Goal: Task Accomplishment & Management: Manage account settings

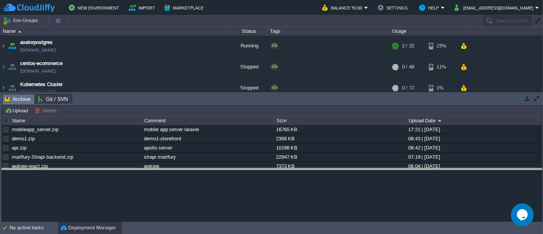
drag, startPoint x: 326, startPoint y: 97, endPoint x: 321, endPoint y: 172, distance: 75.0
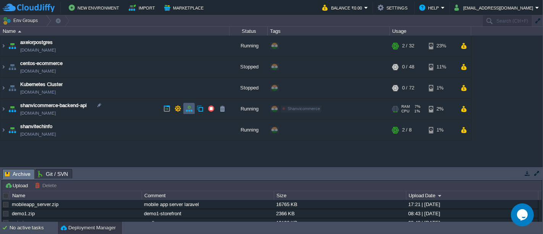
click at [188, 109] on button "button" at bounding box center [189, 108] width 7 height 7
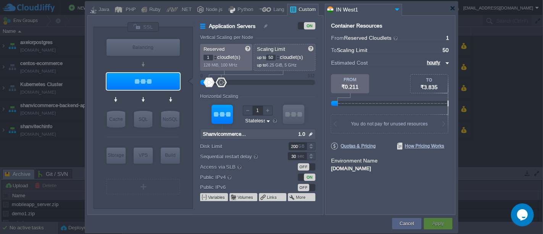
click at [306, 134] on input "1.0" at bounding box center [301, 134] width 11 height 10
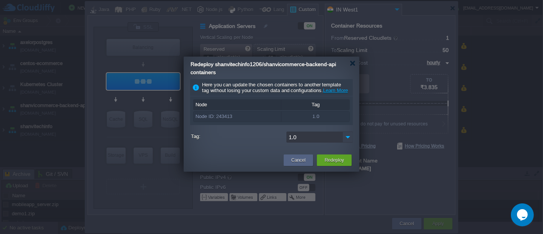
click at [350, 142] on img at bounding box center [347, 136] width 11 height 11
click at [302, 152] on div "2.0" at bounding box center [320, 156] width 66 height 13
type input "2.0"
click at [338, 164] on button "Redeploy" at bounding box center [334, 160] width 19 height 8
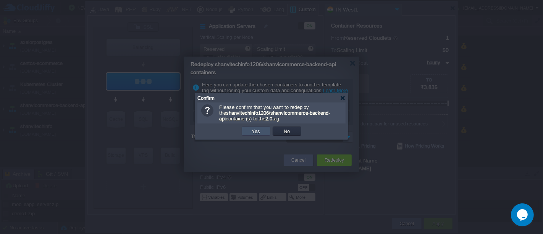
click at [257, 133] on button "Yes" at bounding box center [256, 131] width 13 height 7
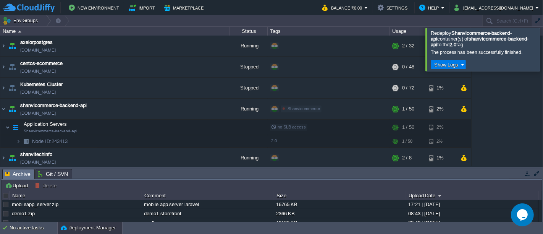
click at [542, 50] on div at bounding box center [552, 49] width 0 height 43
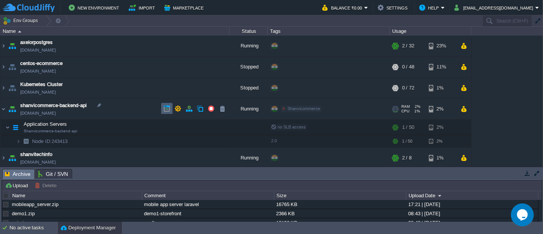
click at [166, 107] on button "button" at bounding box center [166, 108] width 7 height 7
click at [189, 107] on button "button" at bounding box center [189, 108] width 7 height 7
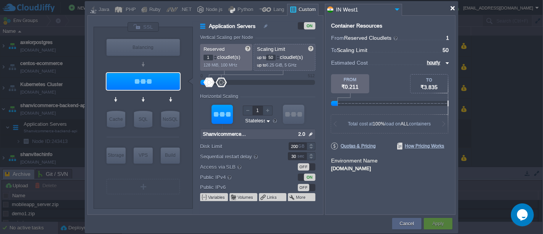
click at [452, 9] on div at bounding box center [453, 8] width 6 height 6
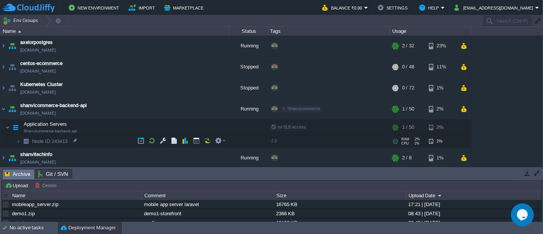
click at [21, 140] on img at bounding box center [26, 141] width 11 height 12
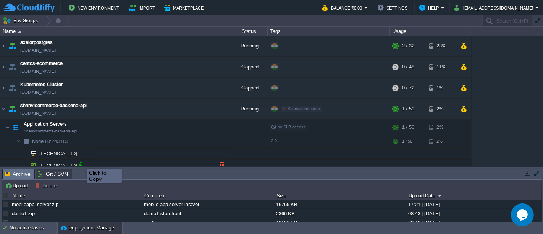
click at [81, 162] on div at bounding box center [80, 164] width 7 height 7
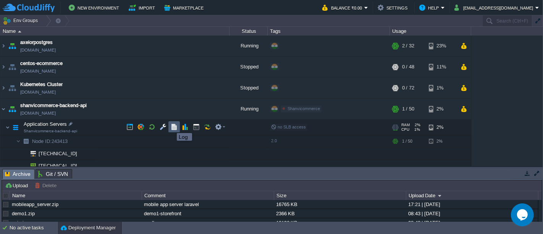
click at [171, 126] on button "button" at bounding box center [174, 126] width 7 height 7
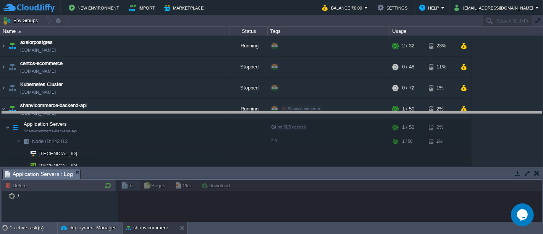
drag, startPoint x: 327, startPoint y: 174, endPoint x: 317, endPoint y: 117, distance: 58.1
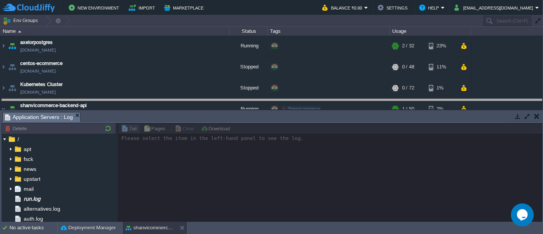
drag, startPoint x: 372, startPoint y: 116, endPoint x: 369, endPoint y: 103, distance: 13.3
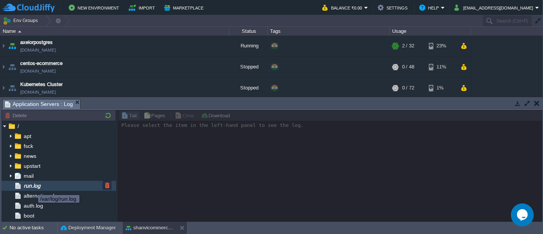
click at [32, 188] on span "run.log" at bounding box center [31, 185] width 19 height 7
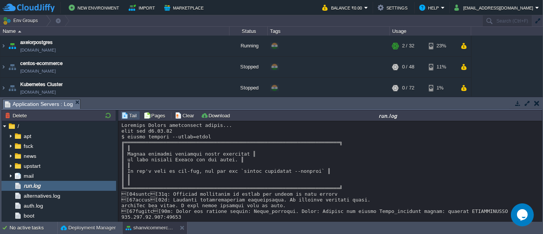
scroll to position [80, 0]
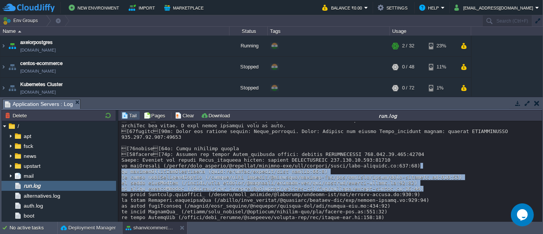
drag, startPoint x: 541, startPoint y: 178, endPoint x: 537, endPoint y: 157, distance: 21.0
click at [537, 157] on div "Loading..." at bounding box center [330, 172] width 424 height 102
click at [492, 161] on div at bounding box center [330, 131] width 418 height 178
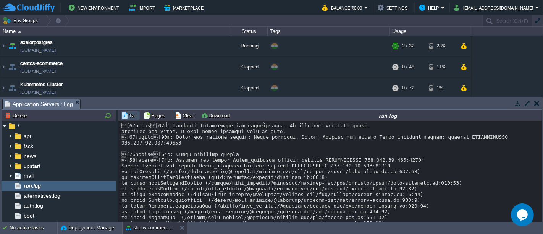
scroll to position [80, 0]
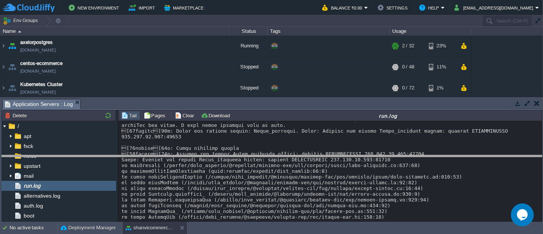
drag, startPoint x: 298, startPoint y: 101, endPoint x: 298, endPoint y: 157, distance: 56.1
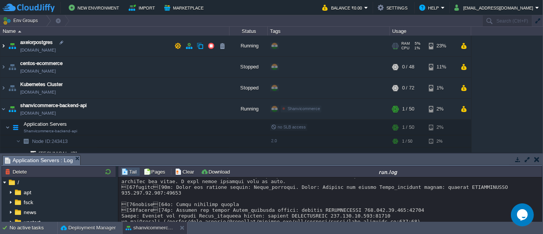
click at [5, 44] on img at bounding box center [3, 46] width 6 height 21
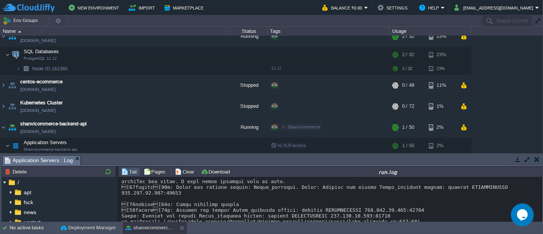
scroll to position [0, 0]
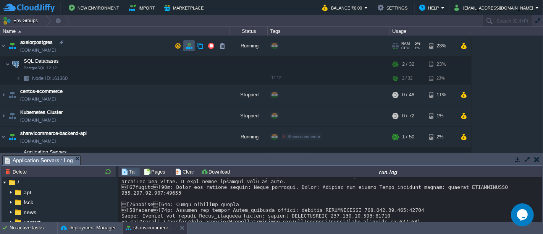
click at [187, 47] on button "button" at bounding box center [189, 45] width 7 height 7
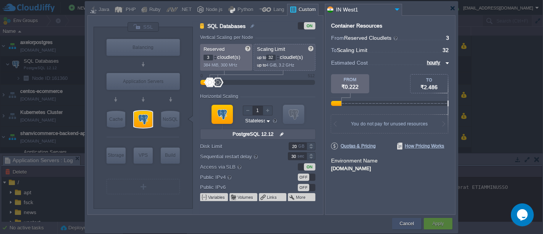
click at [409, 224] on button "Cancel" at bounding box center [407, 224] width 14 height 8
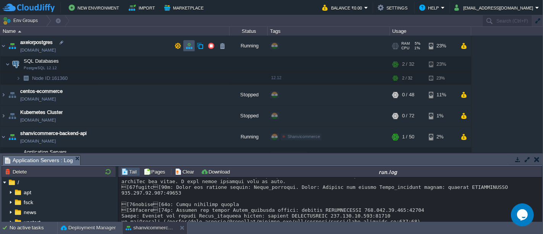
click at [186, 45] on button "button" at bounding box center [189, 45] width 7 height 7
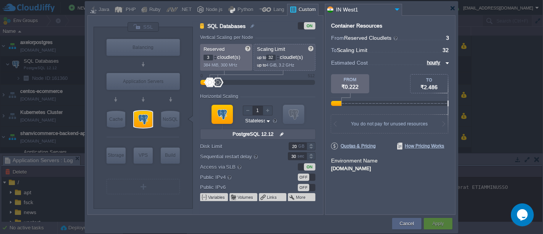
click at [312, 176] on div "OFF" at bounding box center [307, 176] width 18 height 7
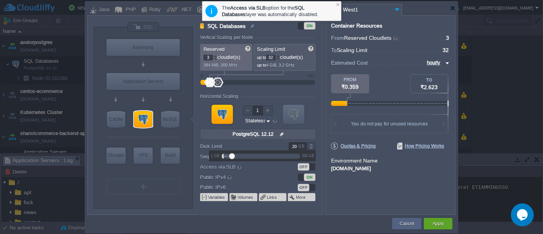
click at [296, 144] on input "20" at bounding box center [298, 146] width 18 height 8
click at [398, 192] on div "Container Resources From Reserved Cloudlets ... = 3 not added To Scaling Limit …" at bounding box center [390, 114] width 131 height 199
click at [449, 224] on div "Apply" at bounding box center [438, 223] width 29 height 11
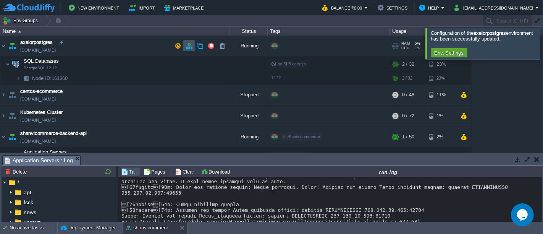
click at [189, 45] on button "button" at bounding box center [189, 45] width 7 height 7
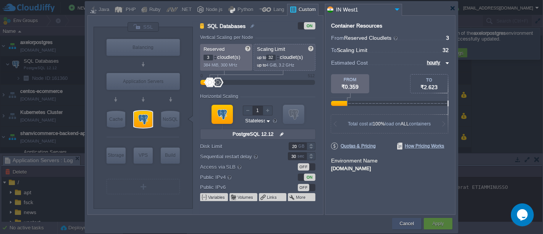
click at [394, 219] on div "Cancel" at bounding box center [406, 223] width 29 height 11
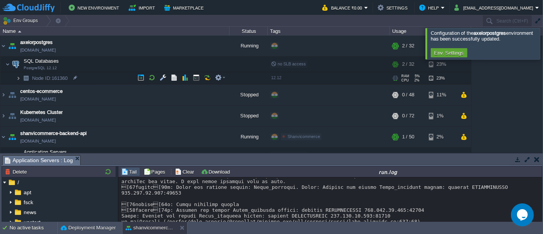
click at [19, 77] on img at bounding box center [18, 78] width 5 height 12
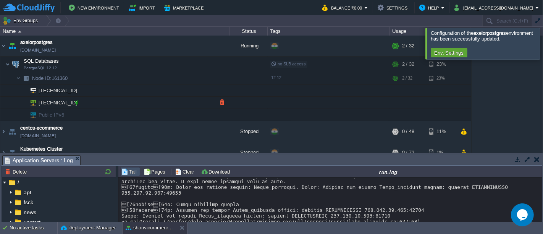
click at [77, 102] on div at bounding box center [75, 102] width 7 height 7
type input "[TECHNICAL_ID]"
click at [178, 47] on button "button" at bounding box center [177, 45] width 7 height 7
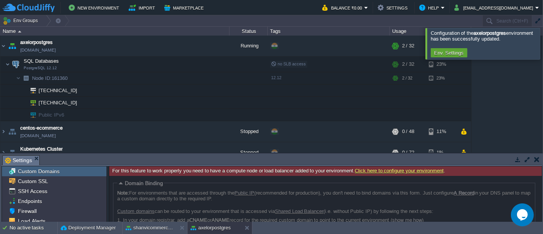
click at [542, 44] on div at bounding box center [552, 43] width 0 height 31
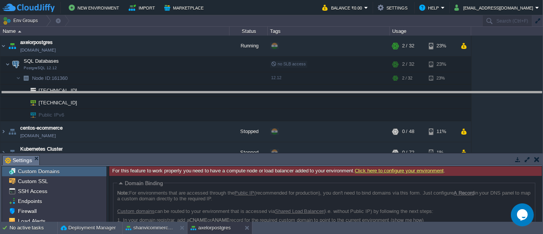
drag, startPoint x: 362, startPoint y: 161, endPoint x: 350, endPoint y: 96, distance: 65.5
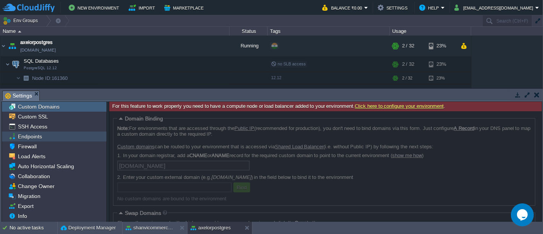
click at [21, 134] on span "Endpoints" at bounding box center [29, 136] width 27 height 7
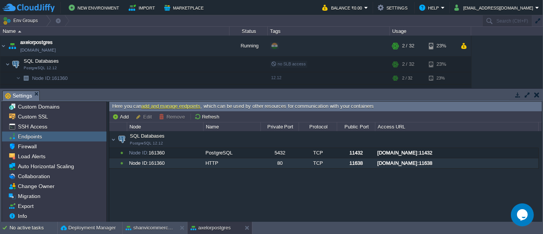
click at [157, 162] on div "Node ID: 161360" at bounding box center [165, 163] width 76 height 10
click at [121, 117] on button "Add" at bounding box center [121, 116] width 19 height 7
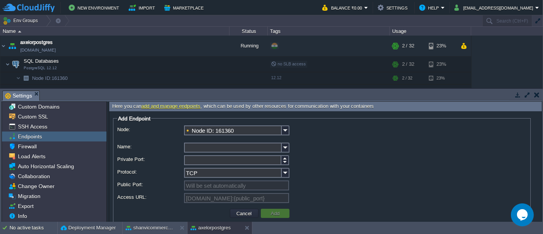
scroll to position [11, 0]
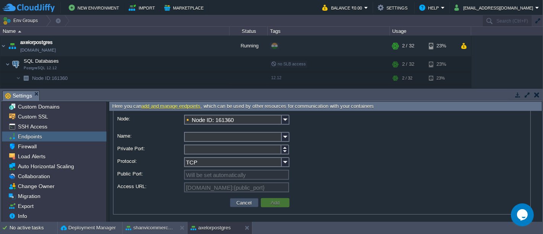
click at [247, 200] on button "Cancel" at bounding box center [244, 202] width 20 height 7
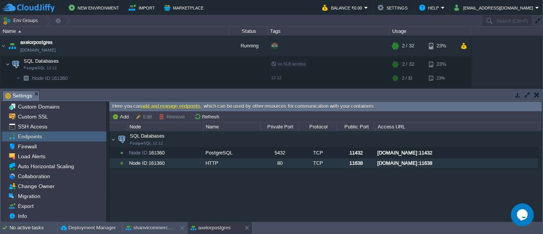
click at [139, 165] on span "Node ID:" at bounding box center [138, 163] width 19 height 6
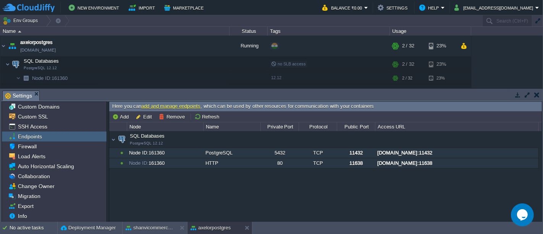
click at [148, 152] on span "Node ID:" at bounding box center [138, 153] width 19 height 6
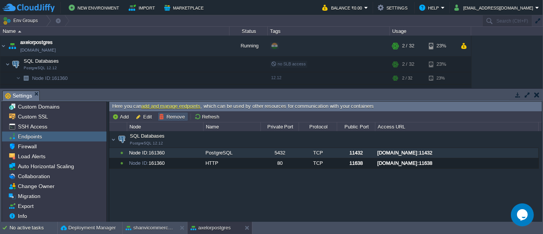
click at [164, 115] on button "Remove" at bounding box center [173, 116] width 28 height 7
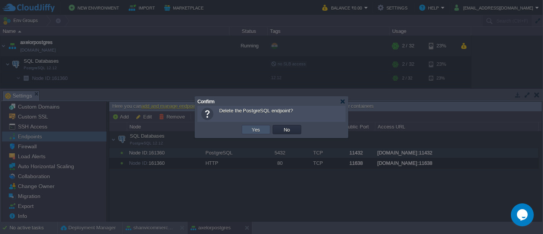
click at [253, 129] on button "Yes" at bounding box center [256, 129] width 13 height 7
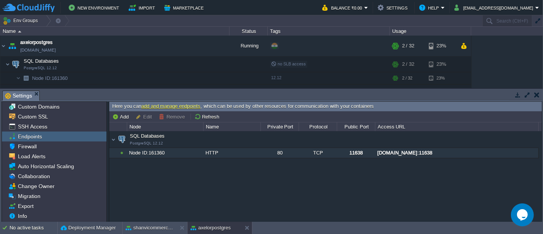
click at [178, 152] on div "Node ID: 161360" at bounding box center [165, 153] width 76 height 10
click at [170, 118] on button "Remove" at bounding box center [173, 116] width 28 height 7
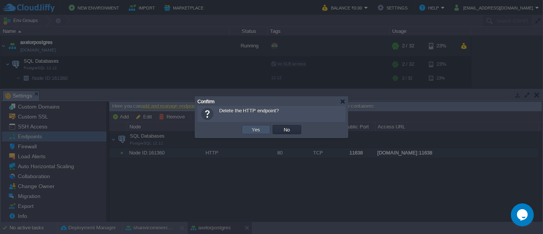
click at [260, 129] on button "Yes" at bounding box center [256, 129] width 13 height 7
